Goal: Task Accomplishment & Management: Manage account settings

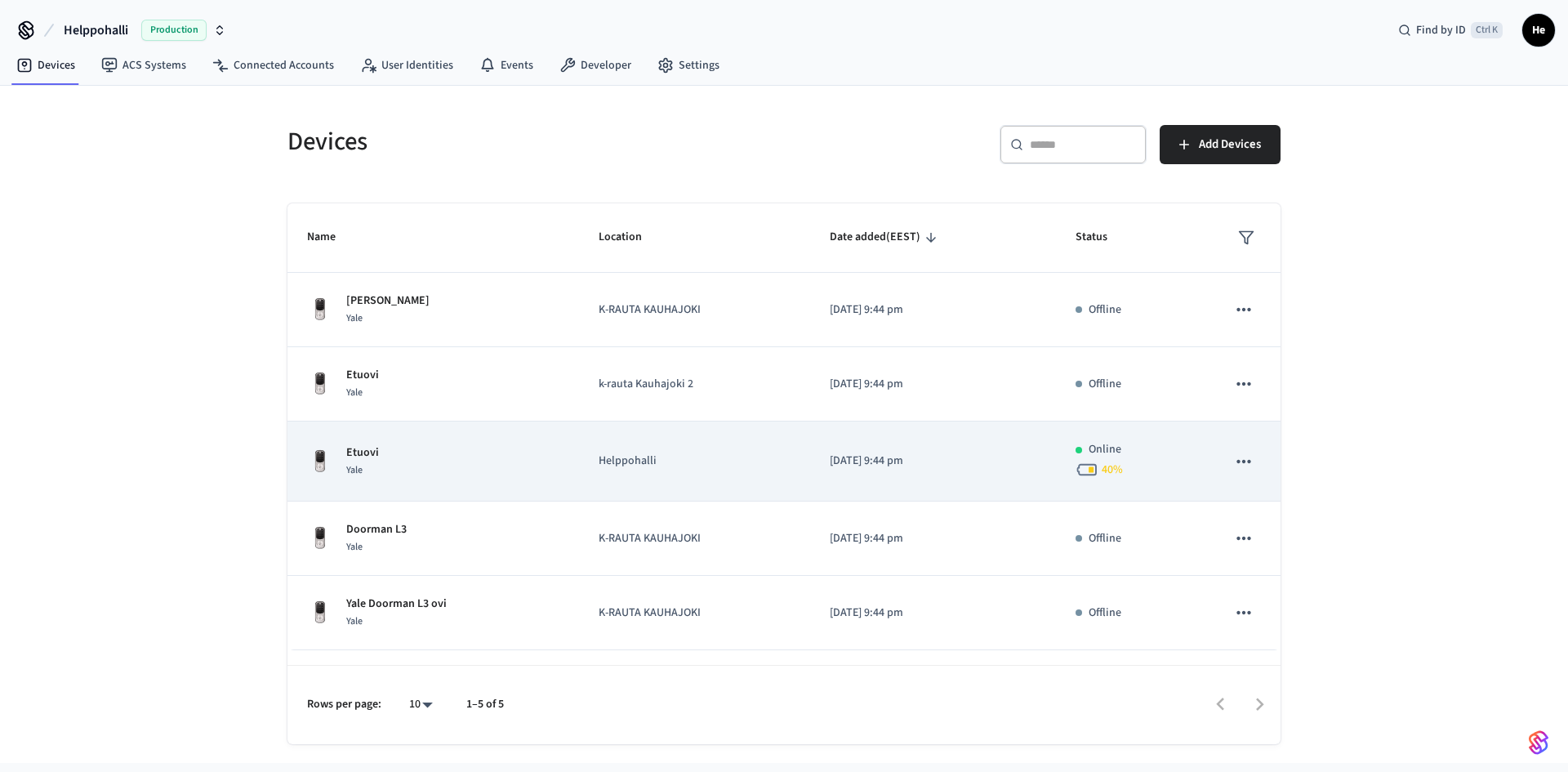
click at [398, 445] on div "Etuovi Yale" at bounding box center [433, 461] width 252 height 34
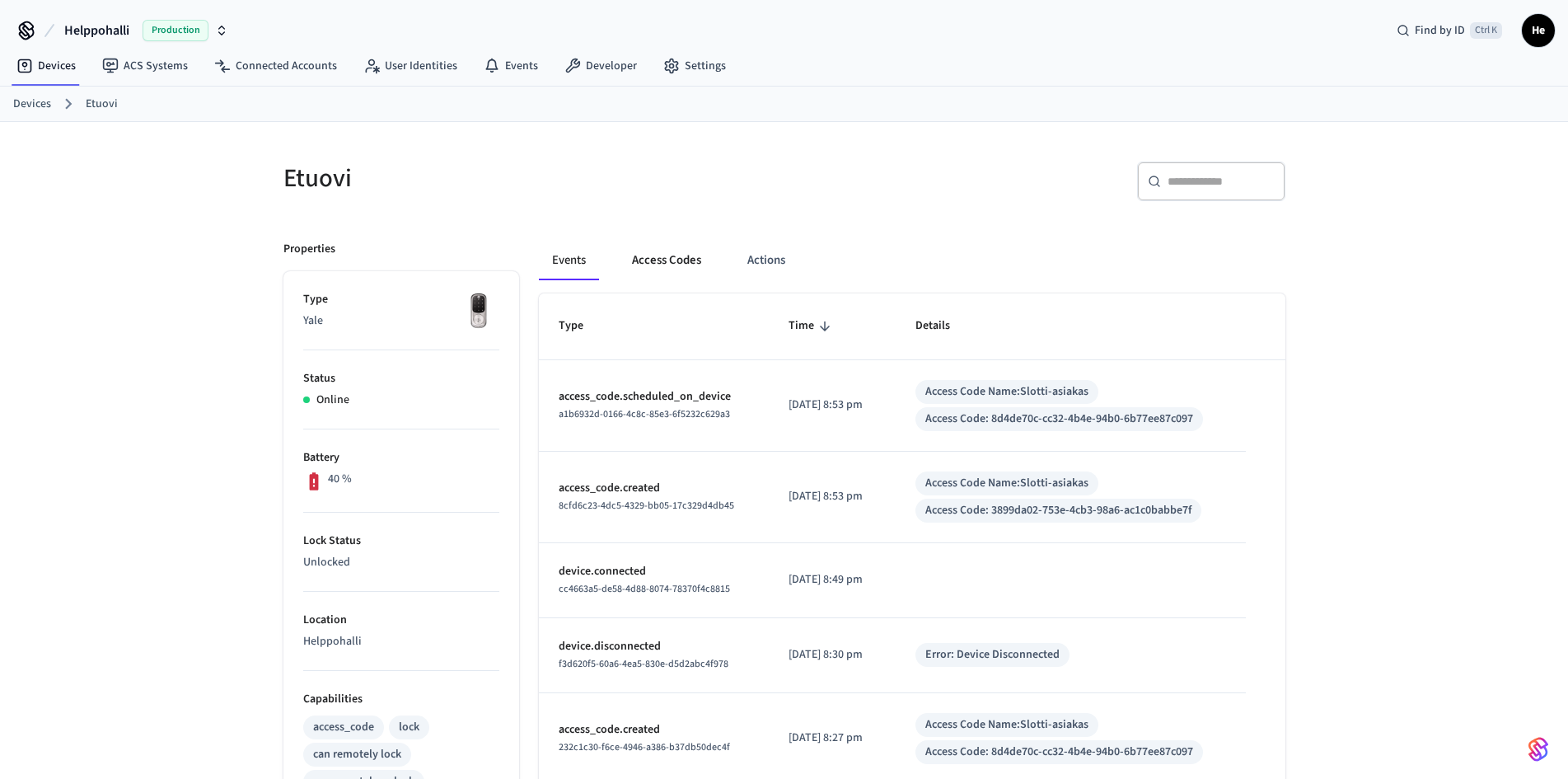
click at [673, 246] on button "Access Codes" at bounding box center [666, 260] width 95 height 40
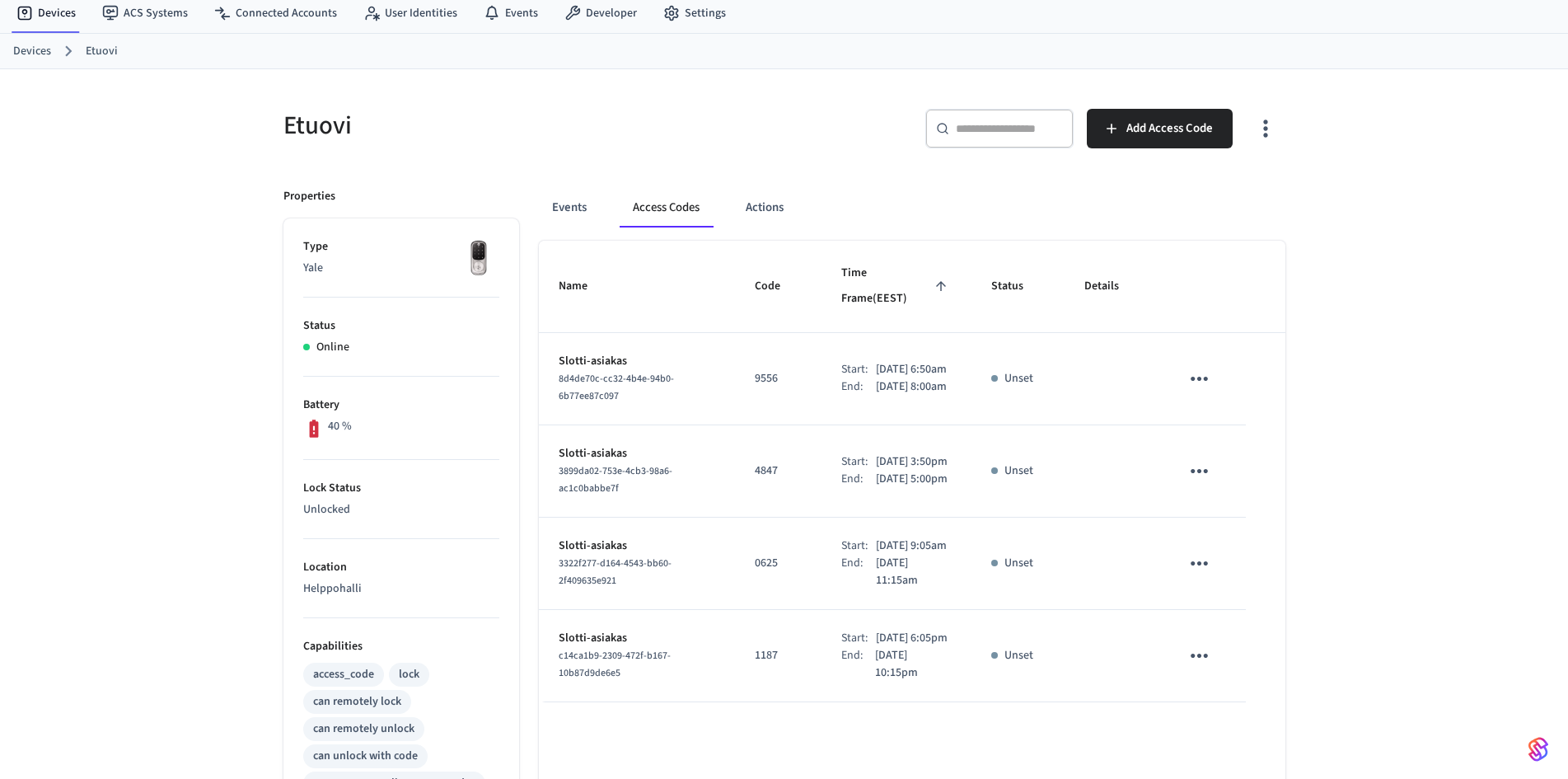
scroll to position [83, 0]
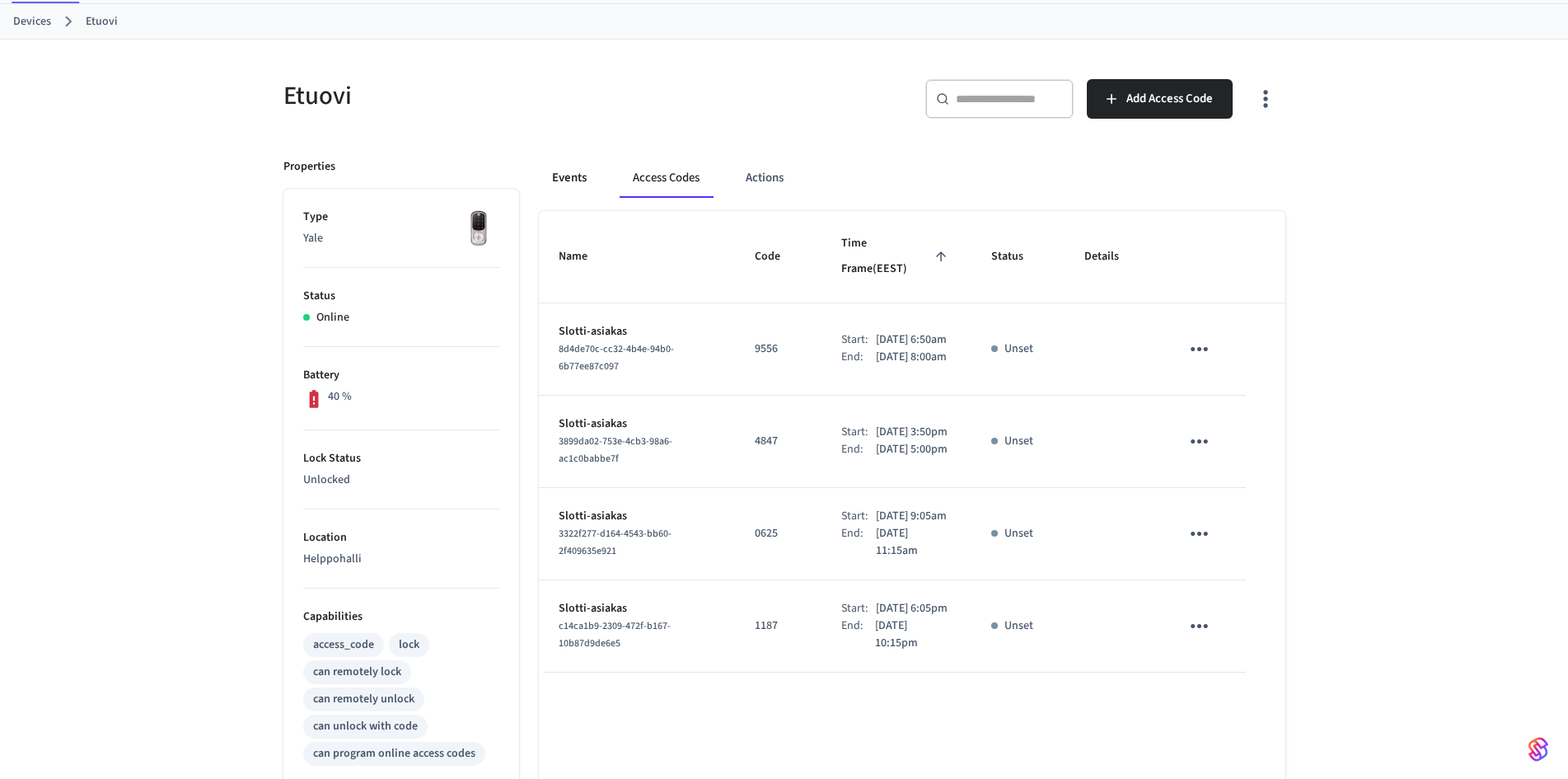
click at [585, 183] on button "Events" at bounding box center [569, 177] width 61 height 40
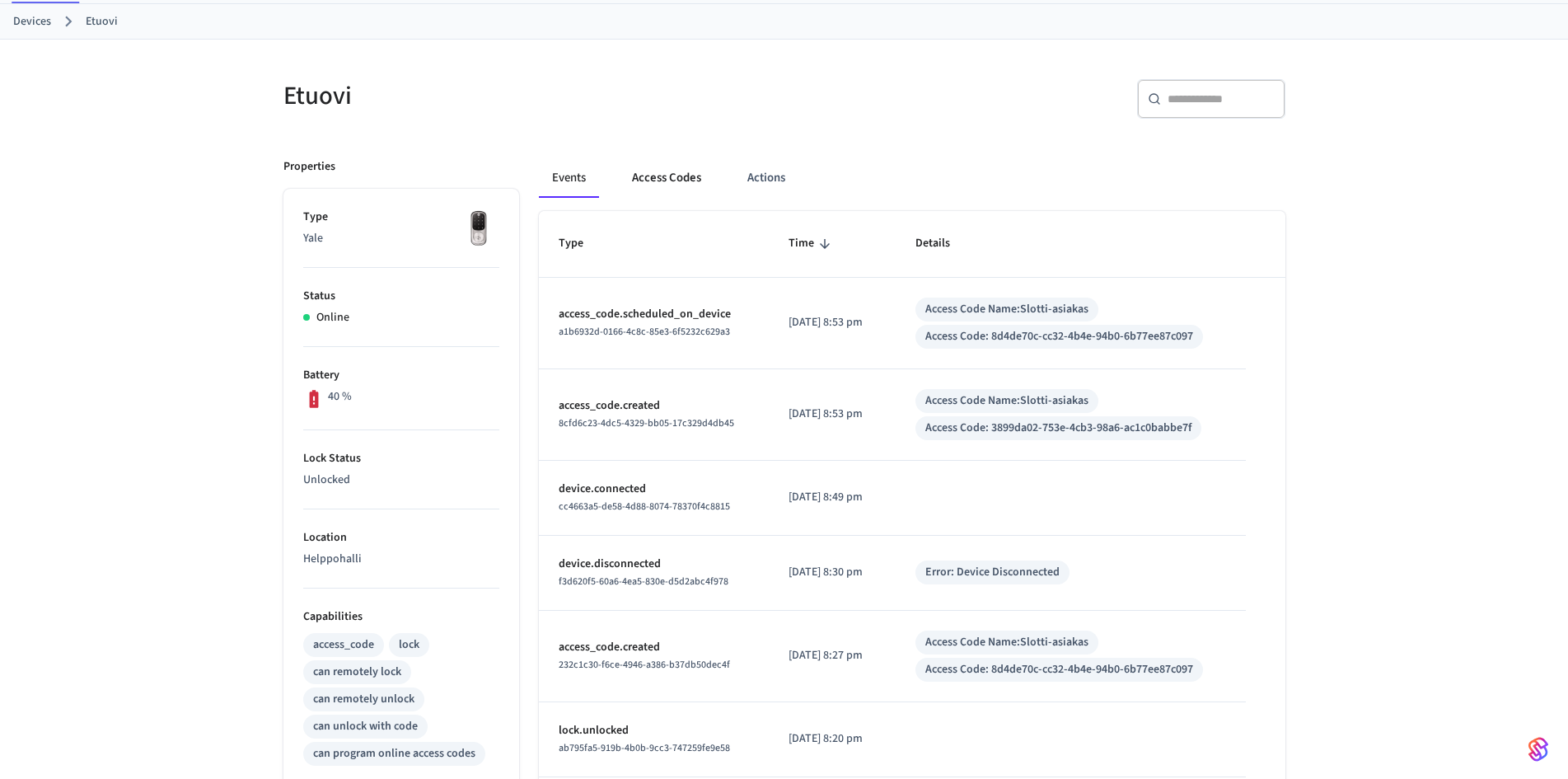
click at [664, 176] on button "Access Codes" at bounding box center [666, 177] width 95 height 40
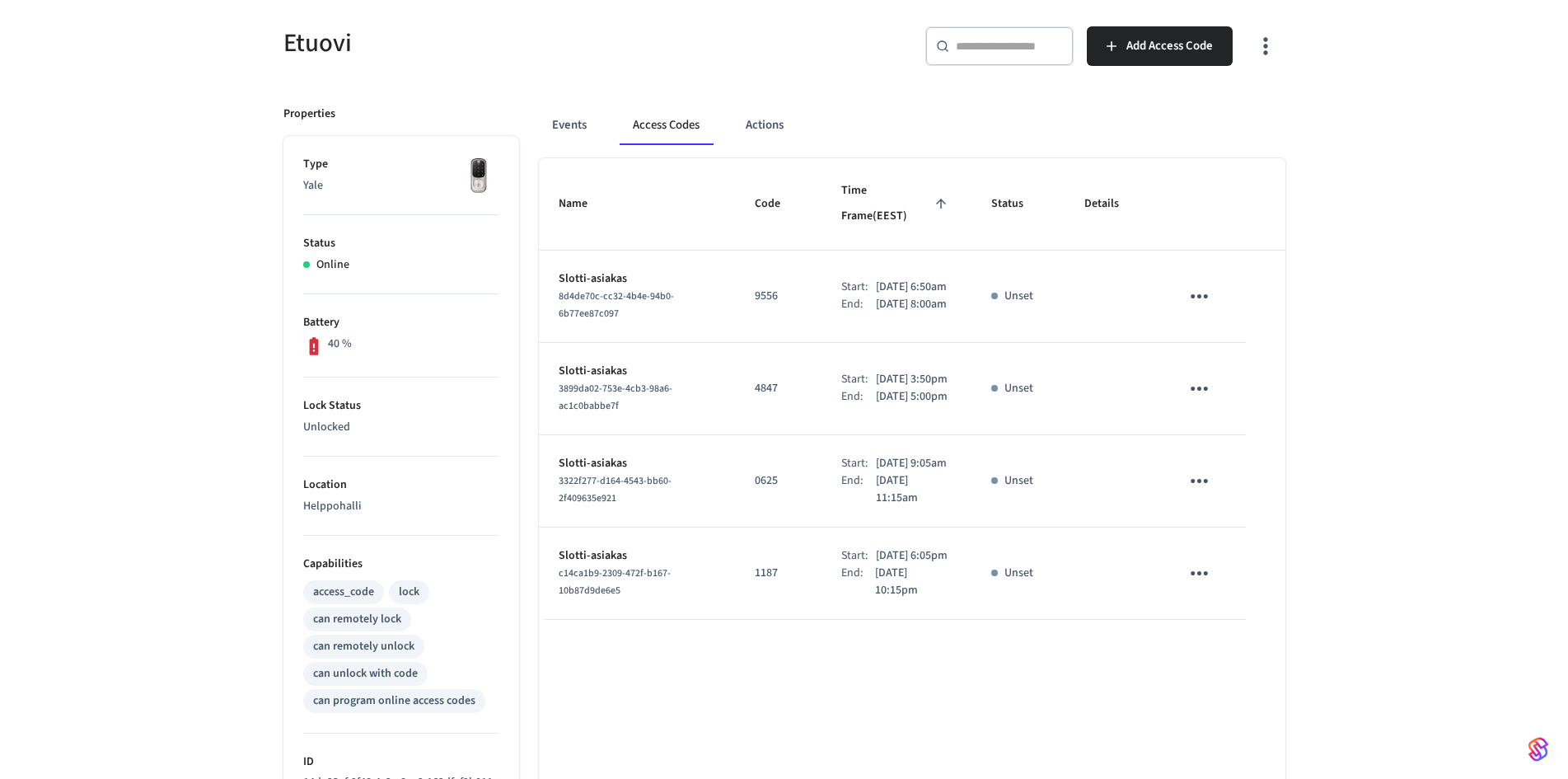
scroll to position [165, 0]
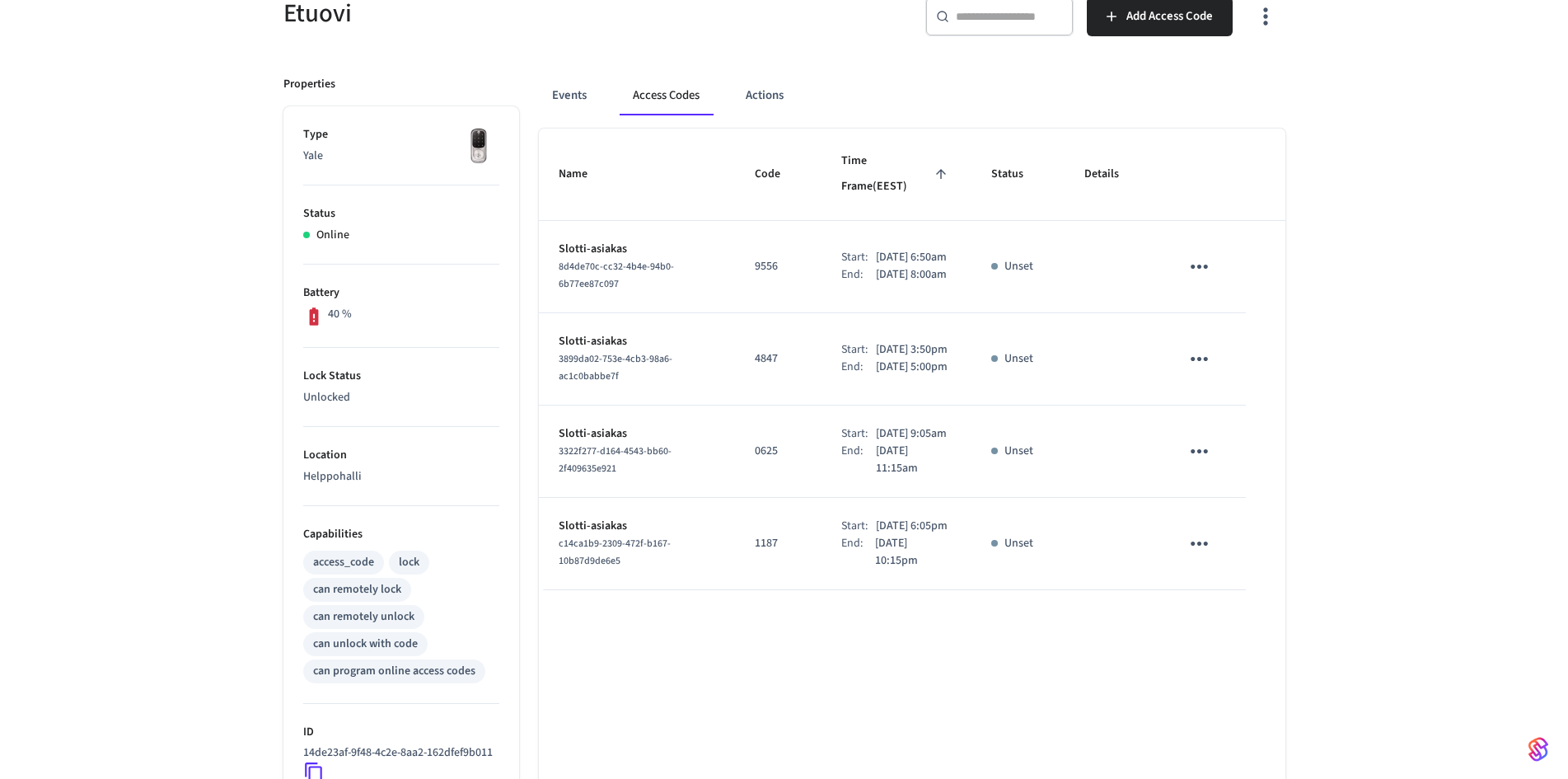
click at [1200, 253] on icon "sticky table" at bounding box center [1199, 266] width 25 height 25
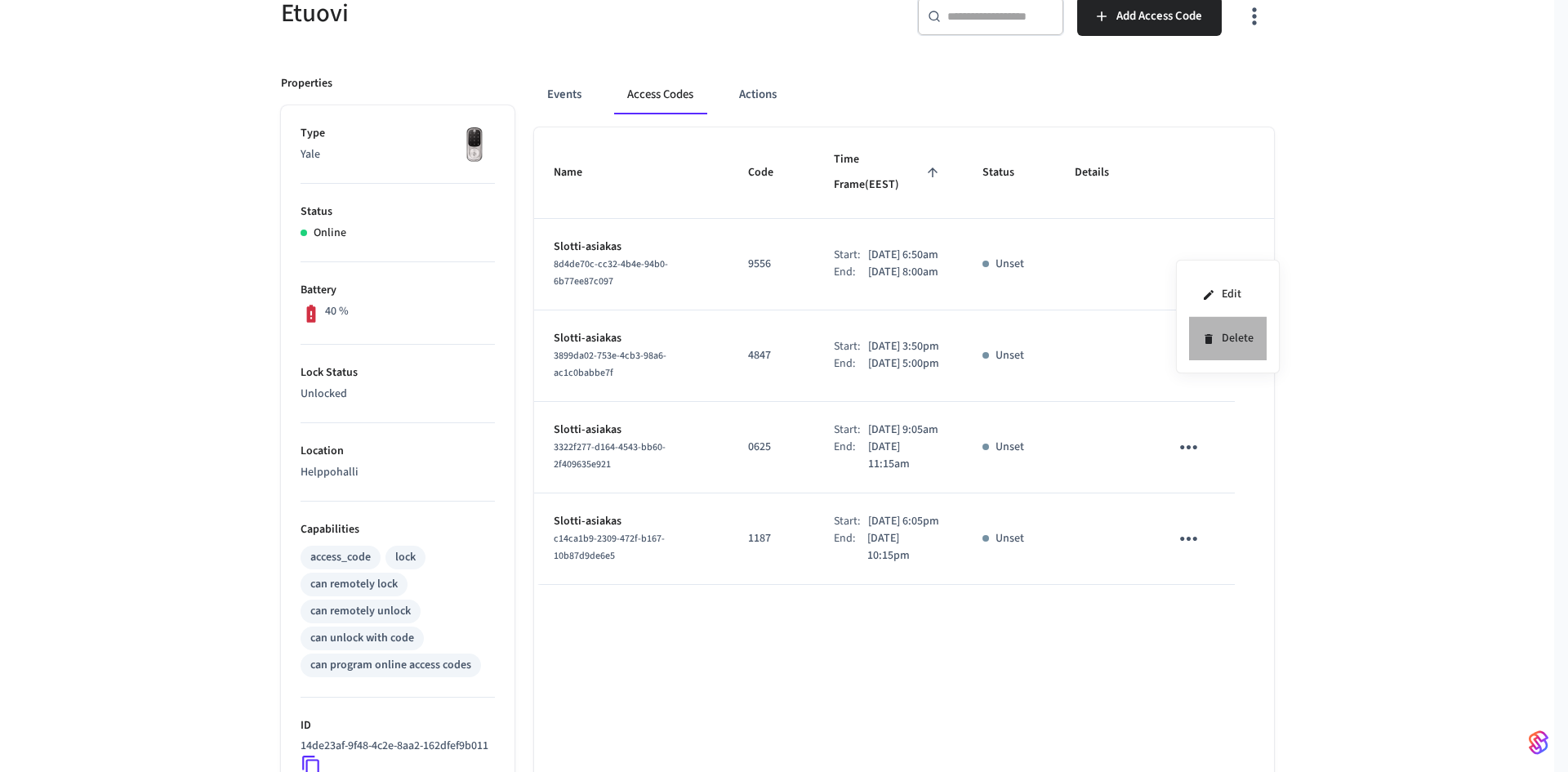
click at [1239, 332] on li "Delete" at bounding box center [1227, 338] width 78 height 44
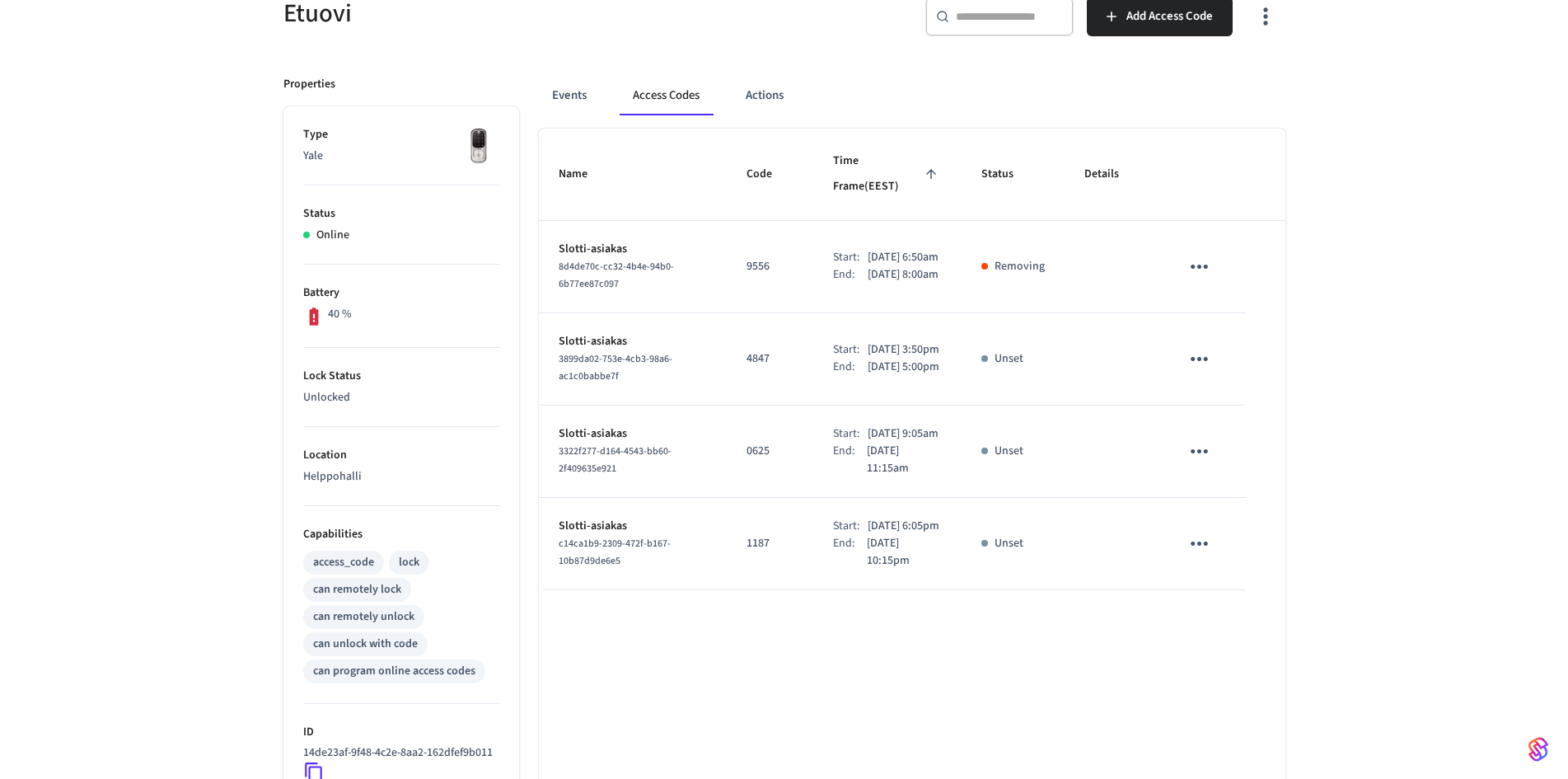
click at [1190, 358] on icon "sticky table" at bounding box center [1199, 359] width 25 height 25
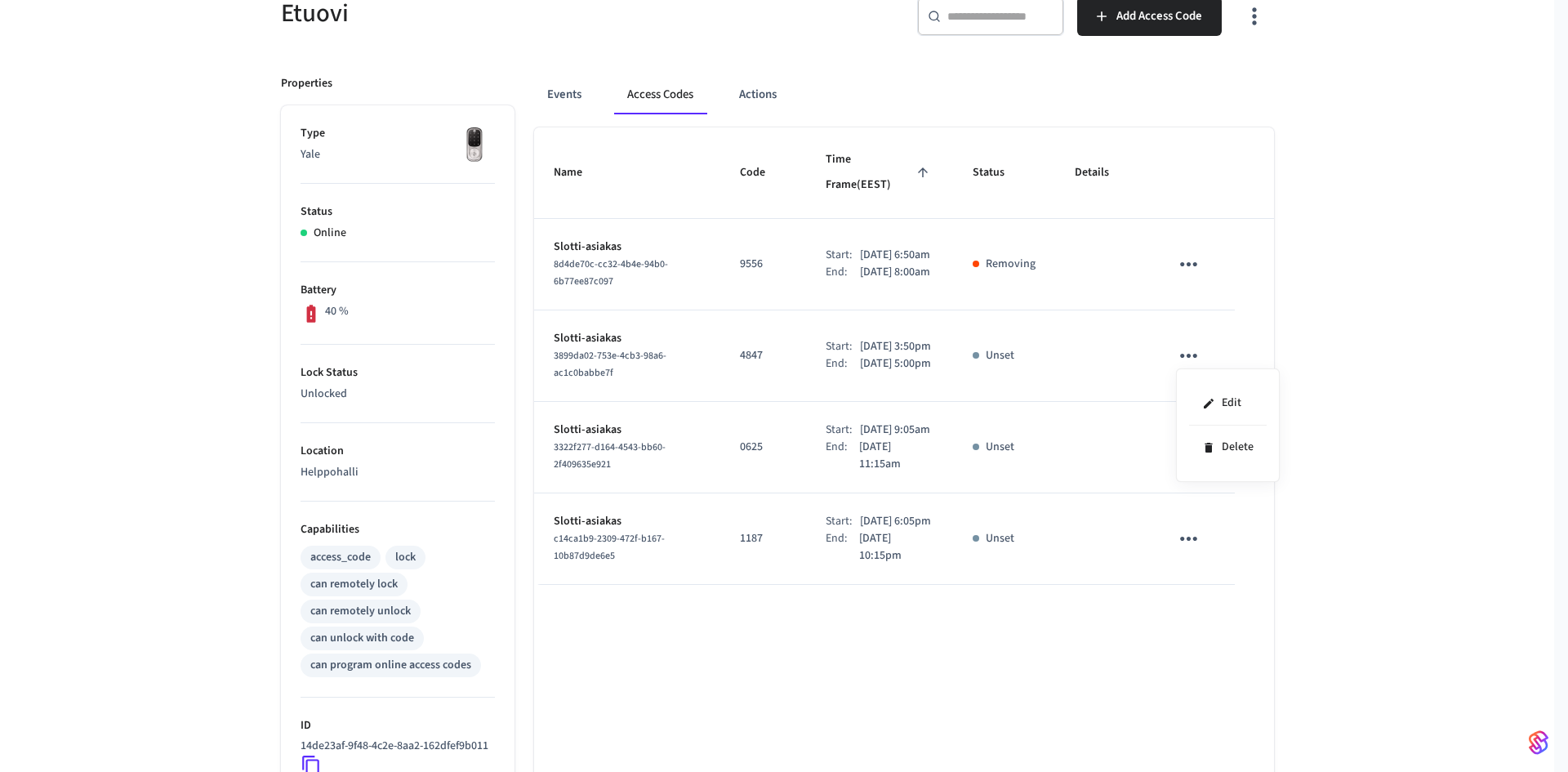
click at [1005, 338] on div at bounding box center [784, 386] width 1568 height 772
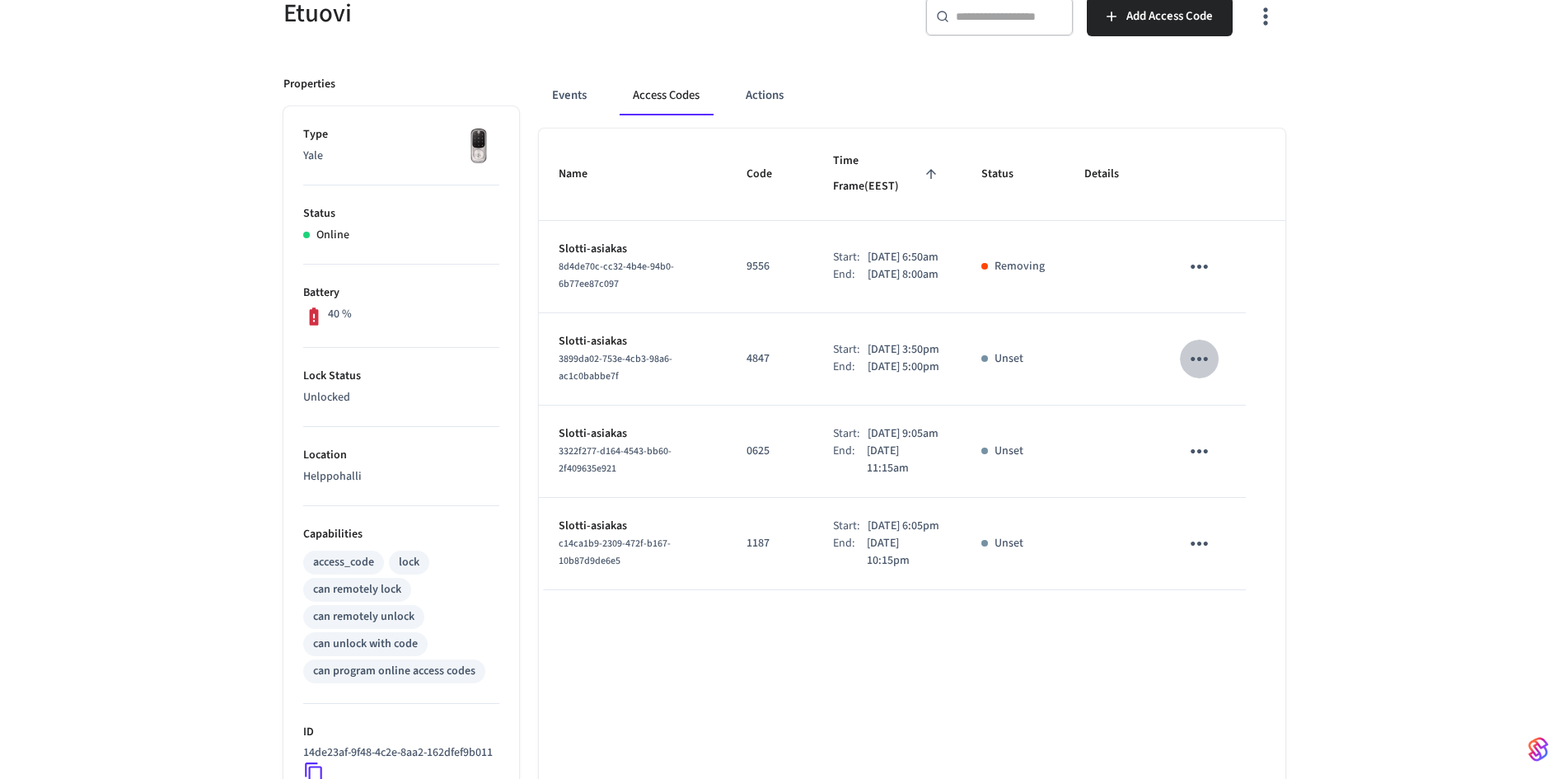
click at [1209, 356] on icon "sticky table" at bounding box center [1199, 359] width 25 height 25
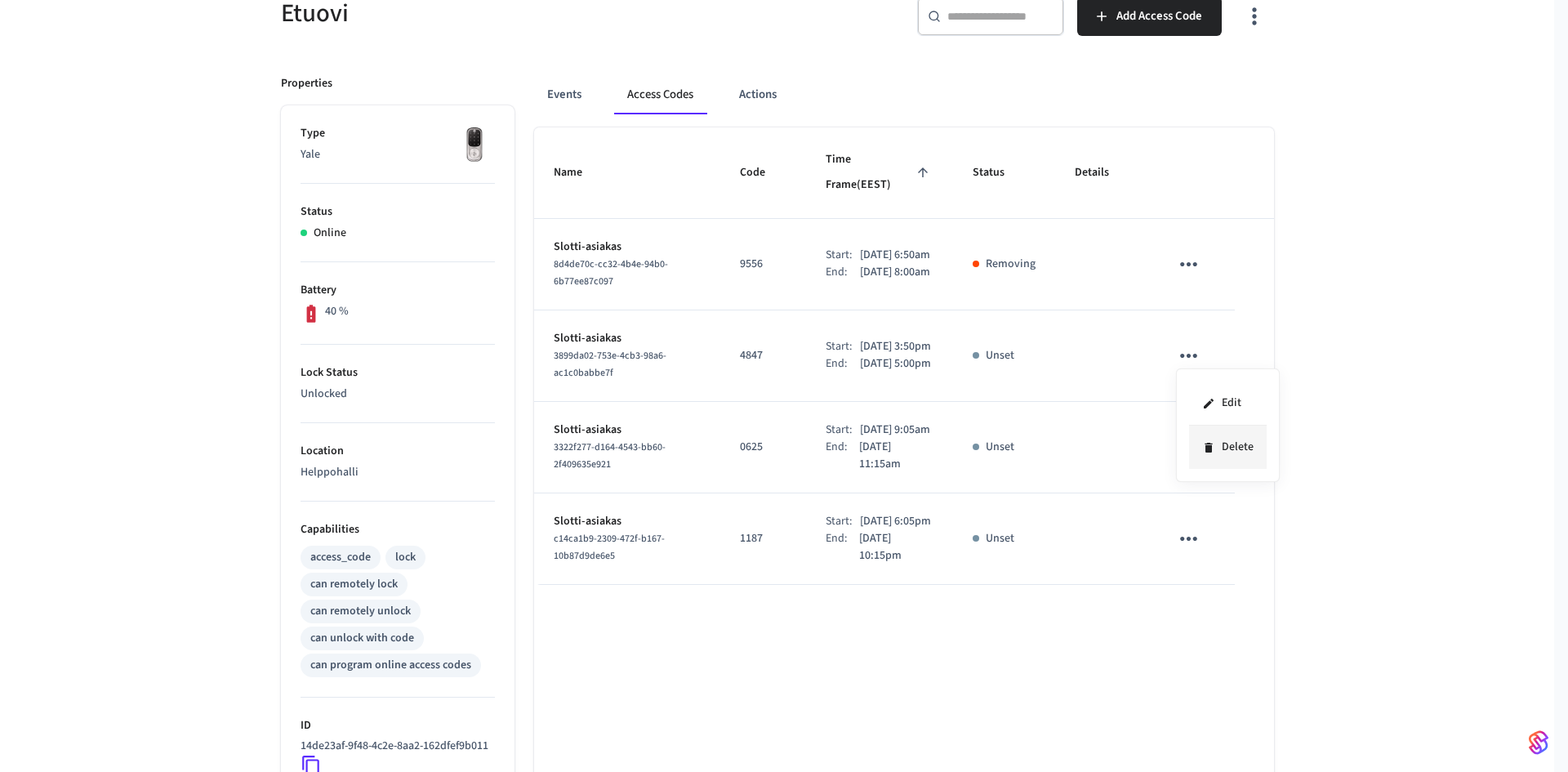
click at [1239, 440] on li "Delete" at bounding box center [1227, 447] width 78 height 44
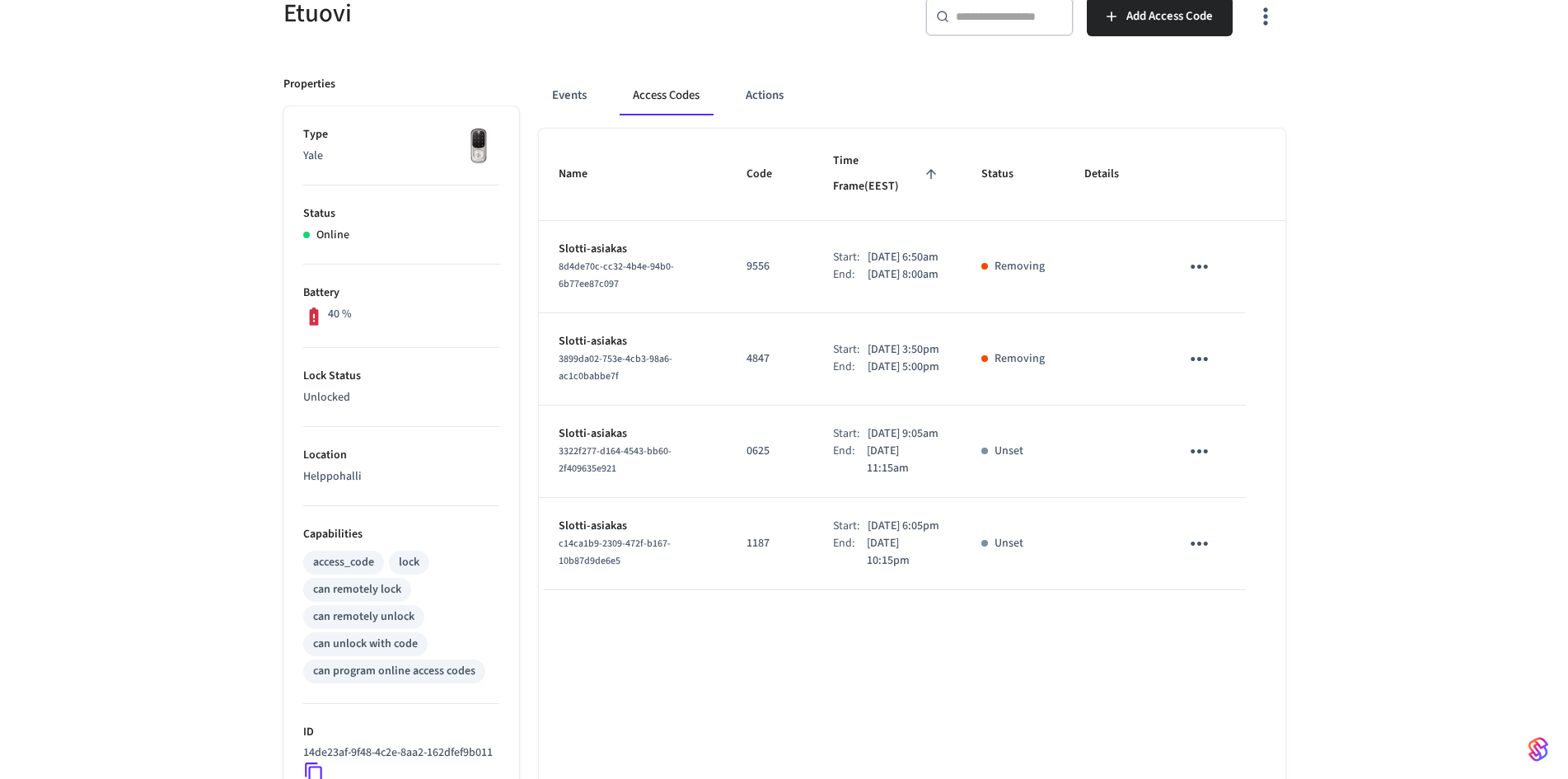
click at [1228, 286] on td "sticky table" at bounding box center [1202, 266] width 84 height 92
